Goal: Task Accomplishment & Management: Use online tool/utility

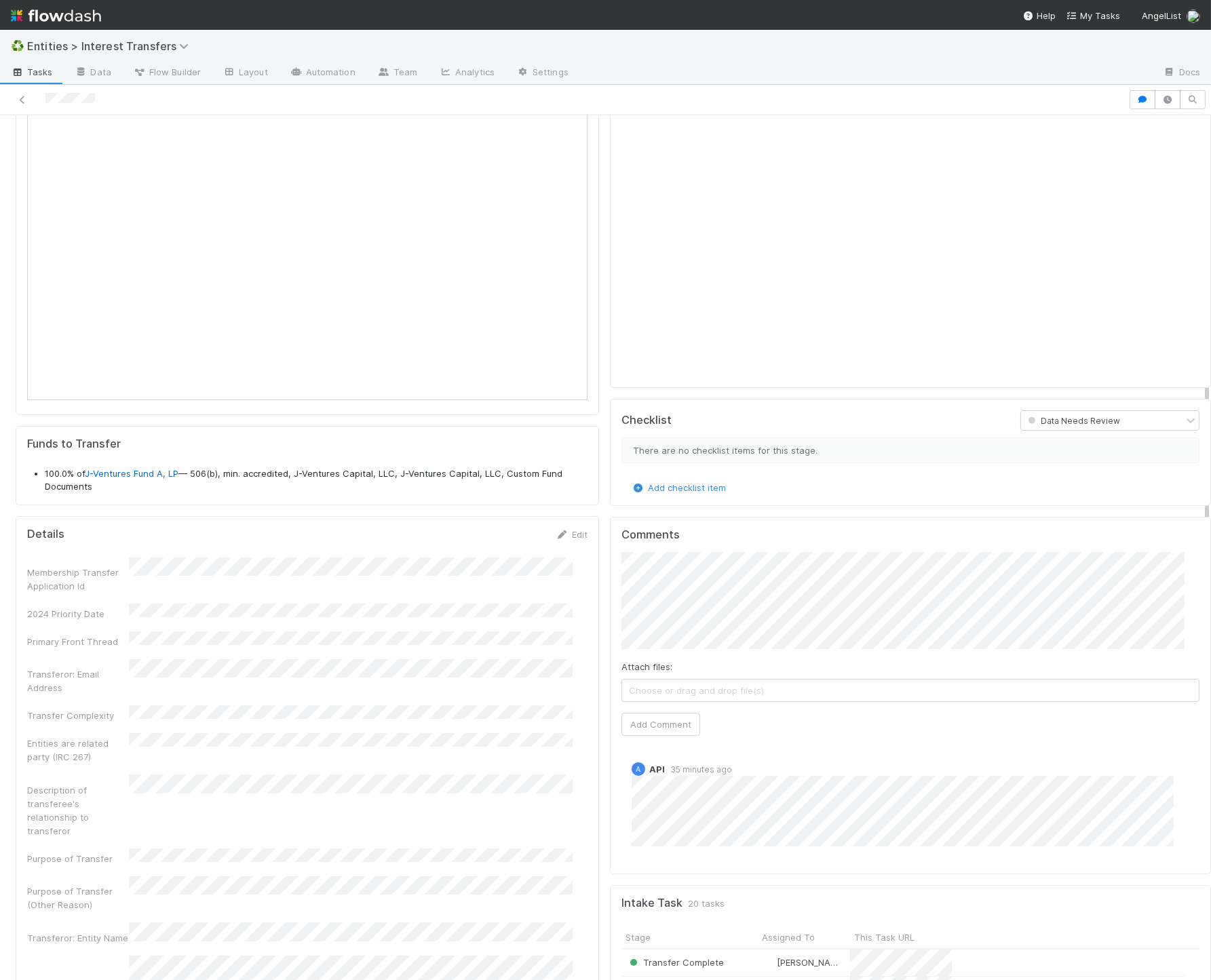
scroll to position [546, 0]
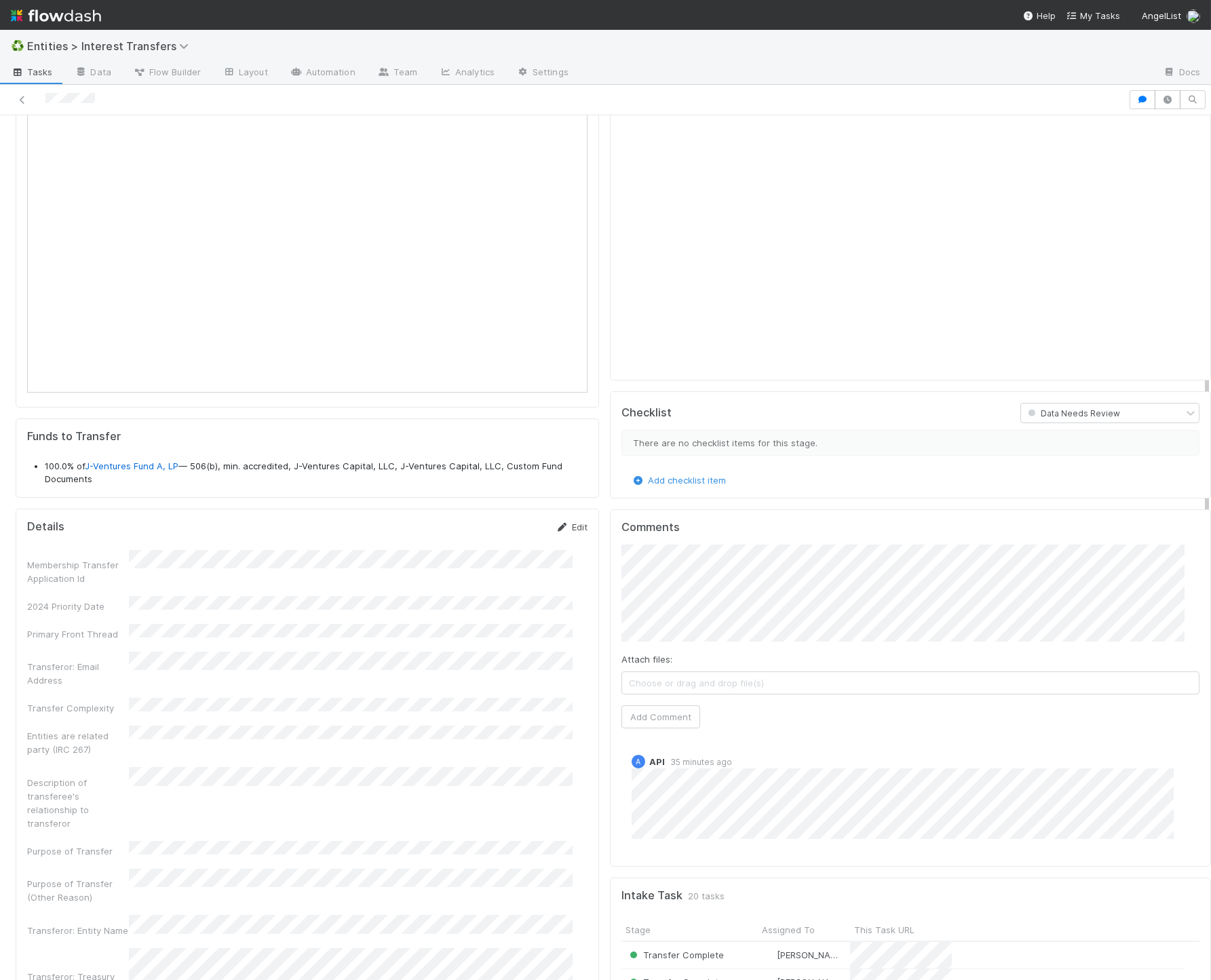
click at [566, 524] on link "Edit" at bounding box center [572, 528] width 32 height 11
click at [503, 533] on button "Save" at bounding box center [515, 531] width 38 height 23
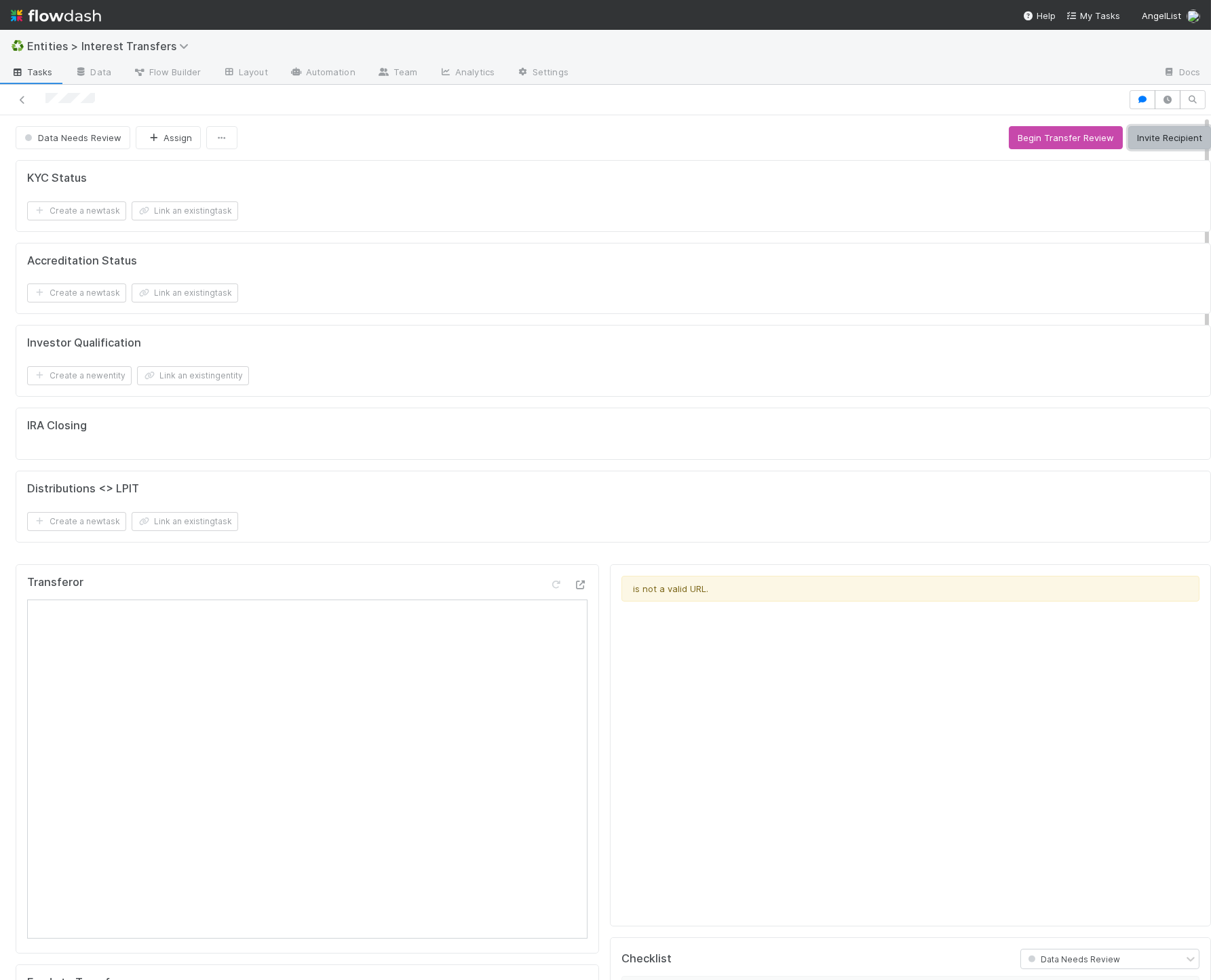
click at [1141, 139] on button "Invite Recipient" at bounding box center [1170, 137] width 83 height 23
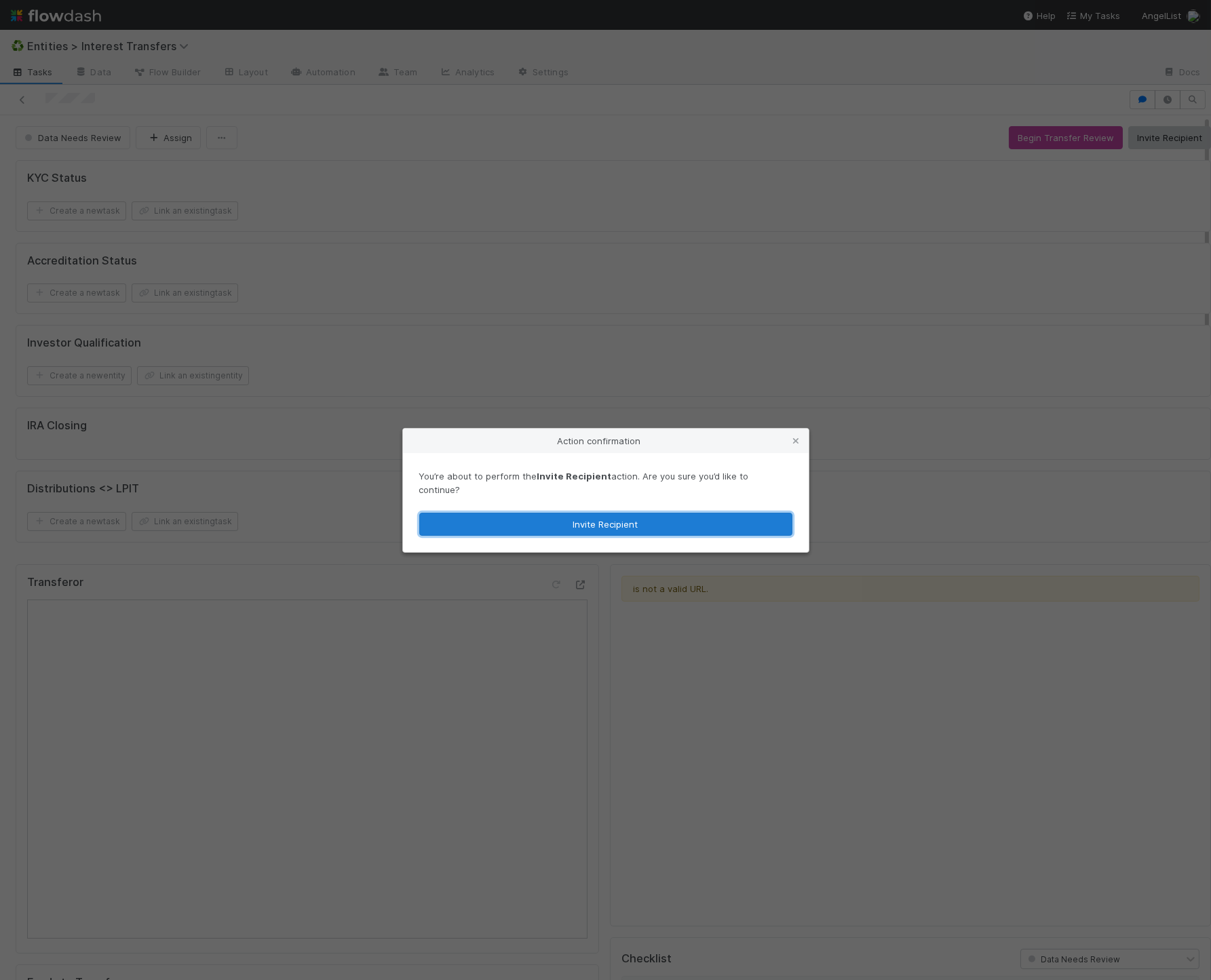
click at [635, 513] on button "Invite Recipient" at bounding box center [606, 524] width 374 height 23
